Goal: Task Accomplishment & Management: Manage account settings

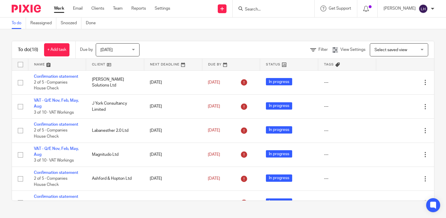
click at [270, 9] on input "Search" at bounding box center [270, 9] width 53 height 5
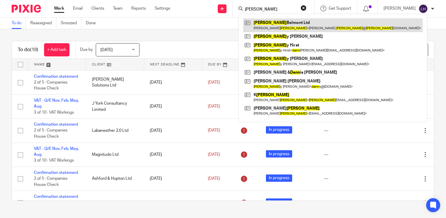
type input "dunn"
click at [280, 27] on link at bounding box center [332, 24] width 179 height 13
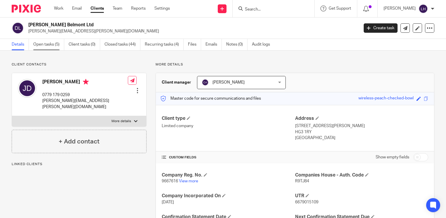
click at [49, 46] on link "Open tasks (5)" at bounding box center [48, 44] width 31 height 11
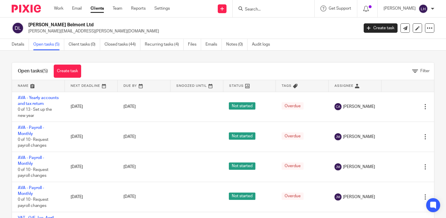
scroll to position [21, 0]
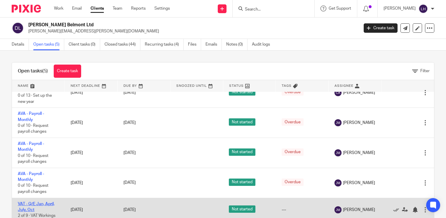
click at [44, 204] on link "VAT - Q/E Jan, April, July, Oct" at bounding box center [36, 207] width 37 height 10
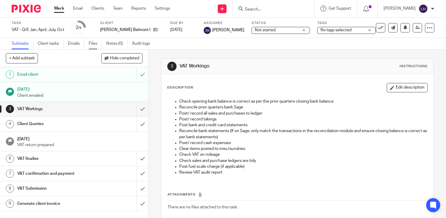
click at [93, 44] on link "Files" at bounding box center [95, 43] width 13 height 11
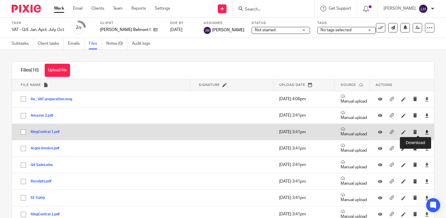
click at [425, 131] on icon at bounding box center [427, 132] width 4 height 4
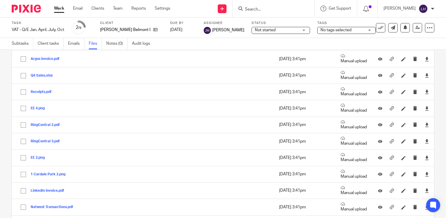
scroll to position [90, 0]
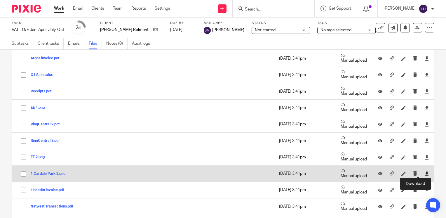
click at [425, 173] on icon at bounding box center [427, 173] width 4 height 4
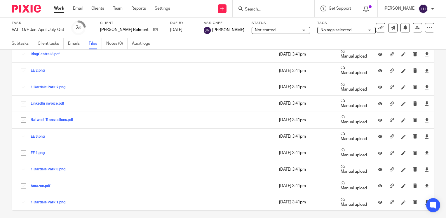
scroll to position [179, 0]
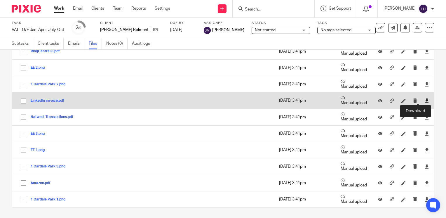
click at [425, 100] on icon at bounding box center [427, 100] width 4 height 4
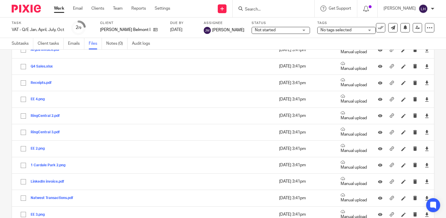
scroll to position [98, 0]
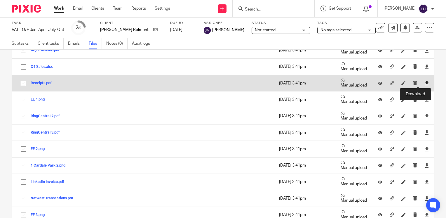
click at [425, 83] on icon at bounding box center [427, 83] width 4 height 4
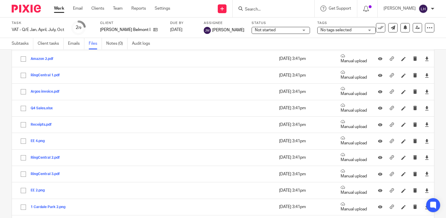
scroll to position [56, 0]
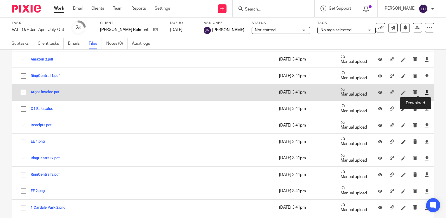
click at [425, 93] on icon at bounding box center [427, 92] width 4 height 4
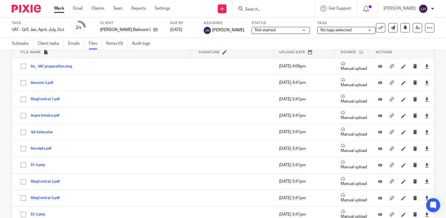
scroll to position [35, 0]
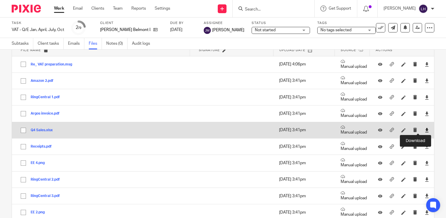
click at [425, 129] on icon at bounding box center [427, 130] width 4 height 4
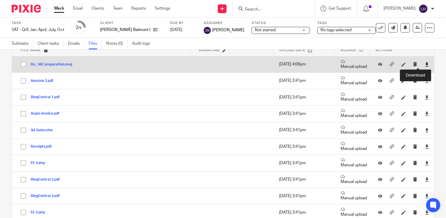
click at [425, 63] on icon at bounding box center [427, 64] width 4 height 4
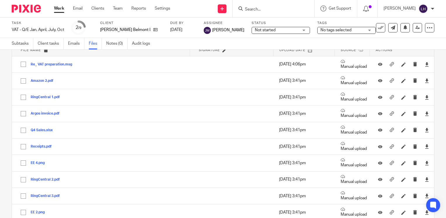
click at [62, 9] on link "Work" at bounding box center [59, 9] width 10 height 6
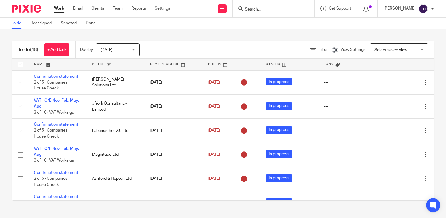
click at [268, 9] on input "Search" at bounding box center [270, 9] width 53 height 5
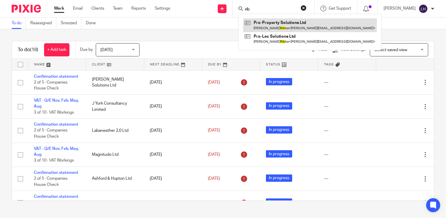
type input "rib"
click at [281, 25] on link at bounding box center [310, 24] width 134 height 13
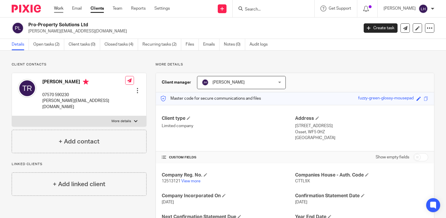
click at [60, 7] on link "Work" at bounding box center [58, 9] width 9 height 6
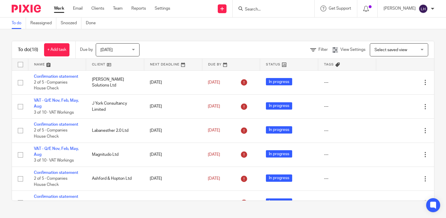
click at [266, 10] on input "Search" at bounding box center [270, 9] width 53 height 5
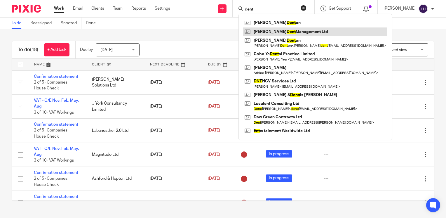
type input "dent"
click at [288, 34] on link at bounding box center [315, 31] width 144 height 9
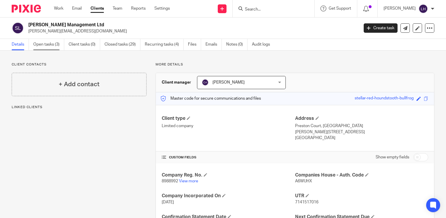
click at [50, 47] on link "Open tasks (3)" at bounding box center [48, 44] width 31 height 11
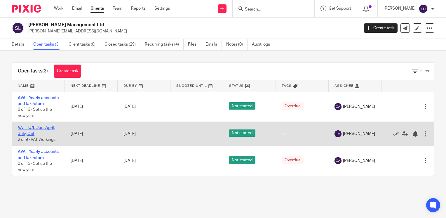
click at [42, 134] on link "VAT - Q/E Jan, April, July, Oct" at bounding box center [36, 130] width 37 height 10
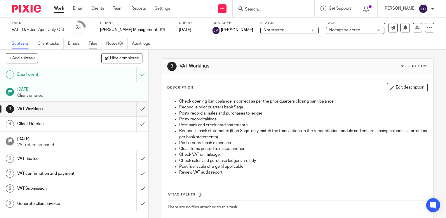
click at [96, 45] on link "Files" at bounding box center [95, 43] width 13 height 11
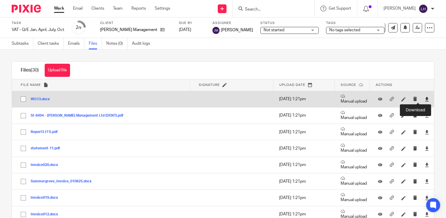
click at [425, 97] on icon at bounding box center [427, 99] width 4 height 4
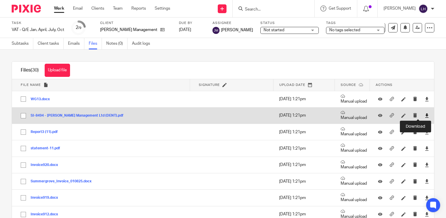
click at [425, 116] on icon at bounding box center [427, 115] width 4 height 4
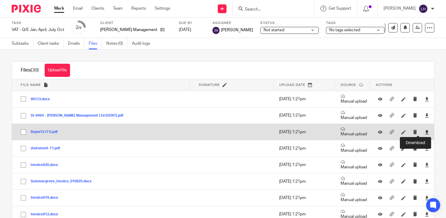
click at [425, 132] on icon at bounding box center [427, 132] width 4 height 4
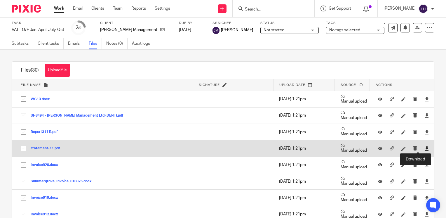
click at [425, 148] on icon at bounding box center [427, 148] width 4 height 4
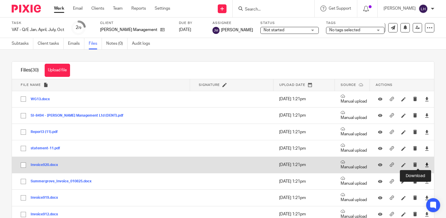
click at [425, 163] on icon at bounding box center [427, 165] width 4 height 4
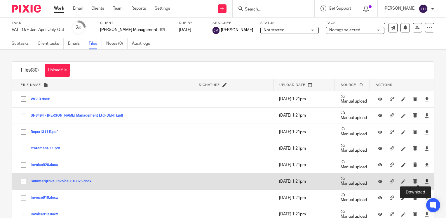
click at [425, 179] on icon at bounding box center [427, 181] width 4 height 4
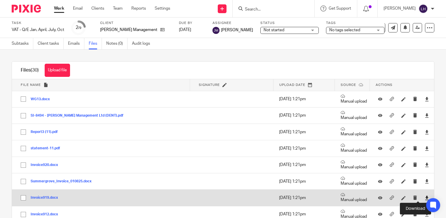
click at [425, 196] on icon at bounding box center [427, 198] width 4 height 4
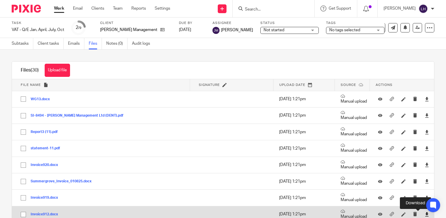
click at [425, 212] on icon at bounding box center [427, 214] width 4 height 4
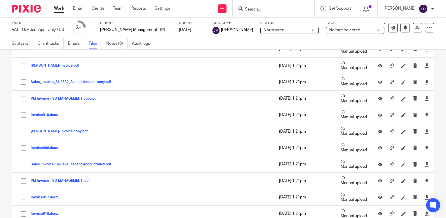
scroll to position [166, 0]
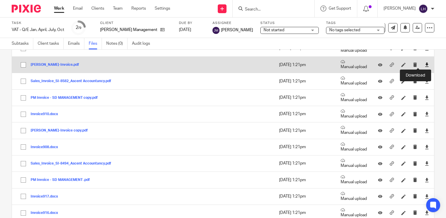
click at [425, 64] on icon at bounding box center [427, 64] width 4 height 4
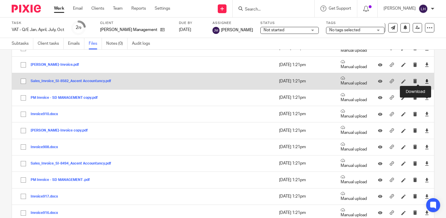
click at [425, 81] on icon at bounding box center [427, 81] width 4 height 4
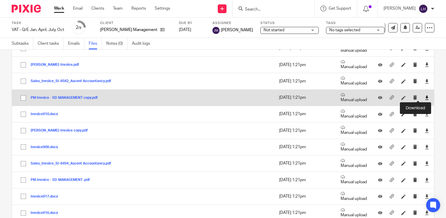
click at [425, 97] on icon at bounding box center [427, 97] width 4 height 4
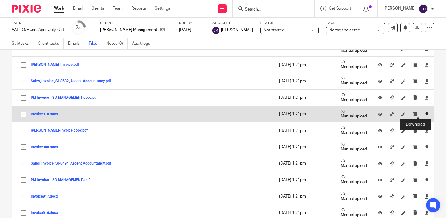
click at [425, 114] on icon at bounding box center [427, 114] width 4 height 4
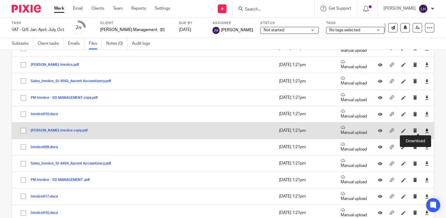
click at [425, 128] on icon at bounding box center [427, 130] width 4 height 4
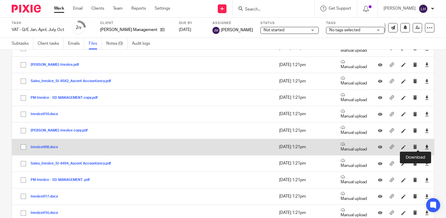
click at [425, 146] on icon at bounding box center [427, 147] width 4 height 4
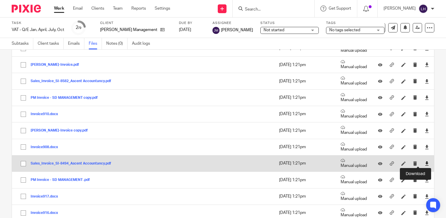
click at [425, 164] on icon at bounding box center [427, 163] width 4 height 4
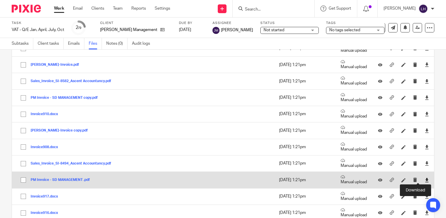
click at [425, 179] on icon at bounding box center [427, 180] width 4 height 4
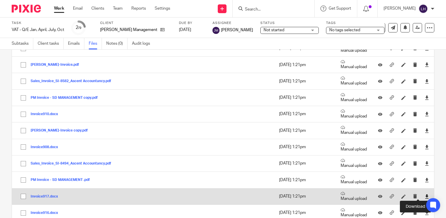
click at [425, 195] on icon at bounding box center [427, 196] width 4 height 4
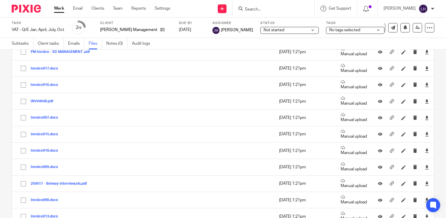
scroll to position [297, 0]
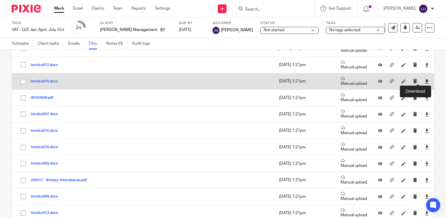
click at [425, 79] on icon at bounding box center [427, 81] width 4 height 4
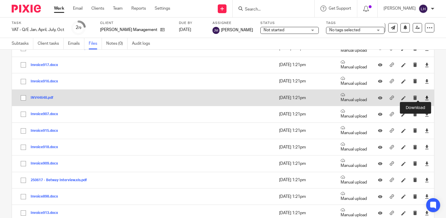
click at [425, 96] on icon at bounding box center [427, 98] width 4 height 4
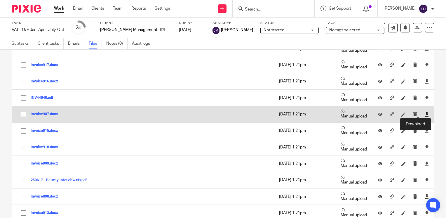
click at [425, 112] on icon at bounding box center [427, 114] width 4 height 4
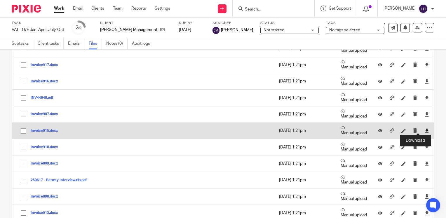
click at [425, 129] on icon at bounding box center [427, 130] width 4 height 4
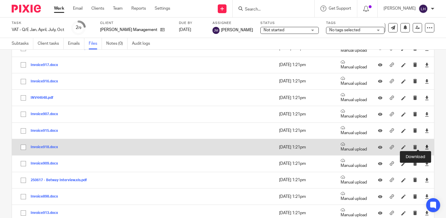
click at [425, 145] on icon at bounding box center [427, 147] width 4 height 4
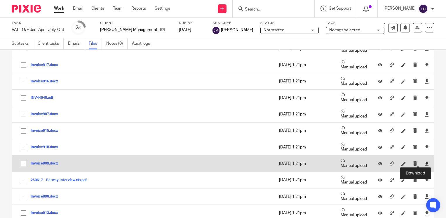
click at [425, 161] on icon at bounding box center [427, 163] width 4 height 4
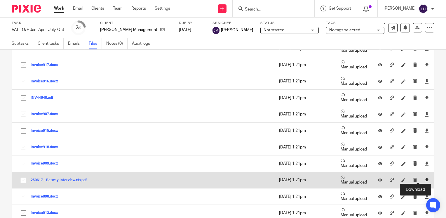
click at [425, 178] on icon at bounding box center [427, 180] width 4 height 4
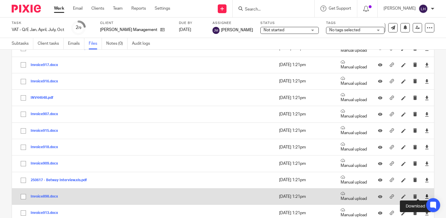
click at [425, 194] on icon at bounding box center [427, 196] width 4 height 4
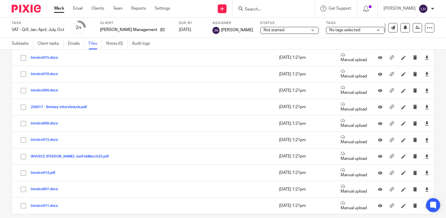
scroll to position [376, 0]
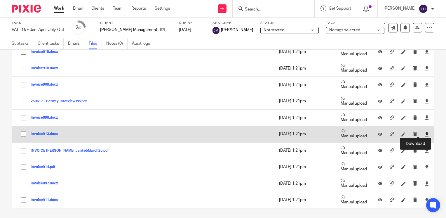
click at [425, 133] on icon at bounding box center [427, 134] width 4 height 4
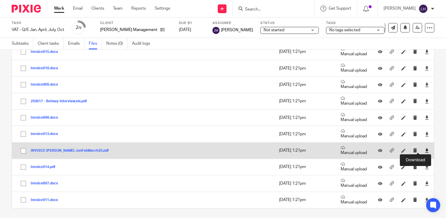
click at [425, 148] on icon at bounding box center [427, 150] width 4 height 4
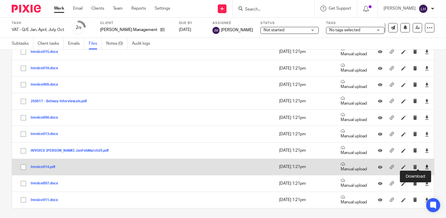
click at [425, 165] on icon at bounding box center [427, 167] width 4 height 4
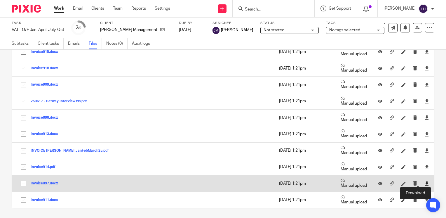
click at [425, 182] on icon at bounding box center [427, 183] width 4 height 4
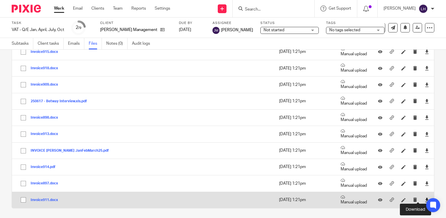
click at [425, 198] on icon at bounding box center [427, 200] width 4 height 4
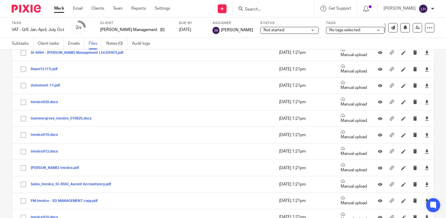
scroll to position [0, 0]
